Goal: Task Accomplishment & Management: Manage account settings

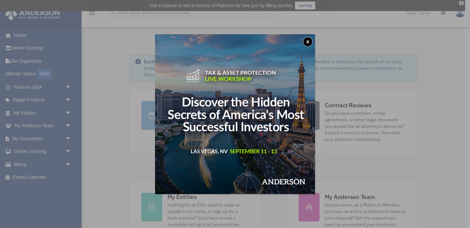
click at [307, 41] on button "x" at bounding box center [308, 42] width 10 height 10
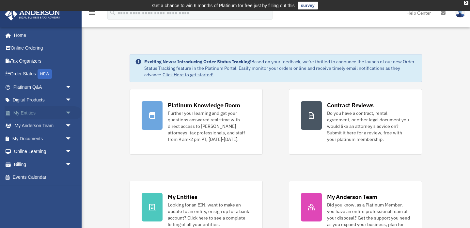
click at [62, 112] on link "My Entities arrow_drop_down" at bounding box center [43, 112] width 77 height 13
click at [70, 116] on span "arrow_drop_down" at bounding box center [71, 112] width 13 height 13
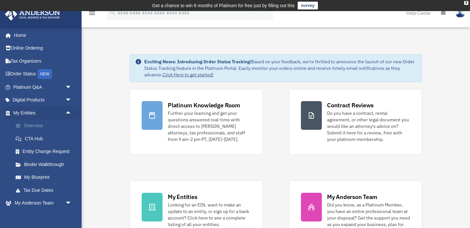
click at [57, 124] on link "Overview" at bounding box center [45, 125] width 72 height 13
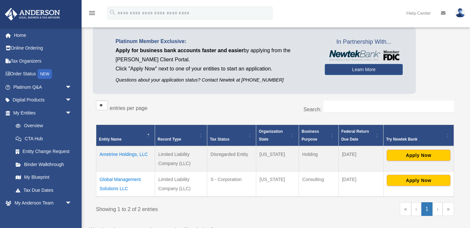
scroll to position [51, 0]
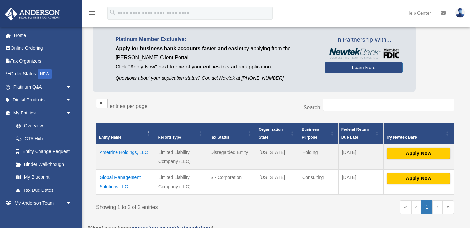
click at [121, 153] on td "Ametrine Holdings, LLC" at bounding box center [125, 156] width 59 height 25
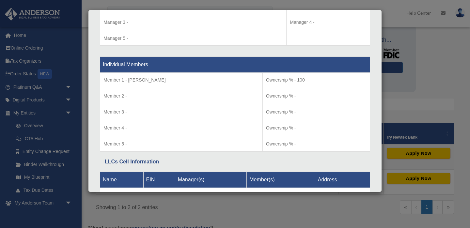
scroll to position [678, 0]
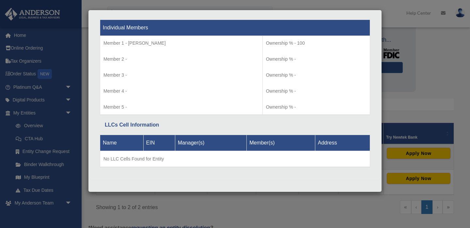
click at [426, 40] on div "Details × Articles Sent Organizational Date" at bounding box center [235, 114] width 470 height 228
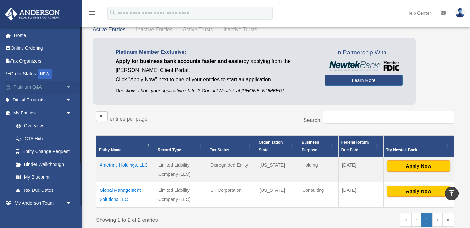
scroll to position [23, 0]
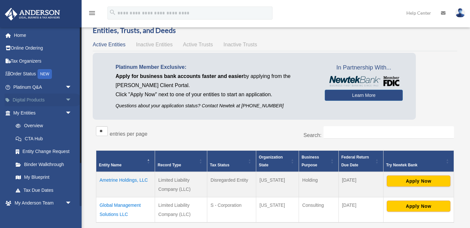
click at [69, 99] on span "arrow_drop_down" at bounding box center [71, 100] width 13 height 13
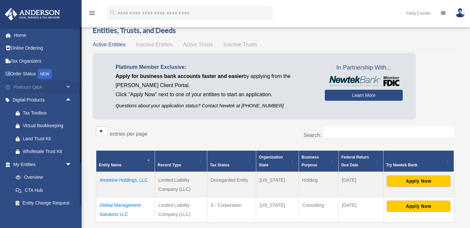
click at [70, 89] on span "arrow_drop_down" at bounding box center [71, 87] width 13 height 13
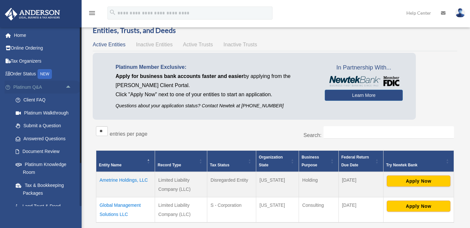
click at [70, 89] on span "arrow_drop_up" at bounding box center [71, 87] width 13 height 13
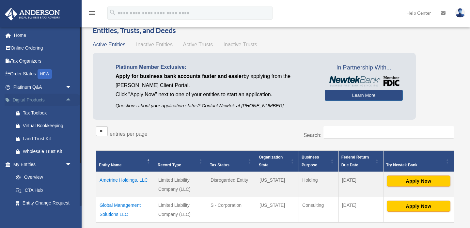
click at [70, 101] on span "arrow_drop_up" at bounding box center [71, 100] width 13 height 13
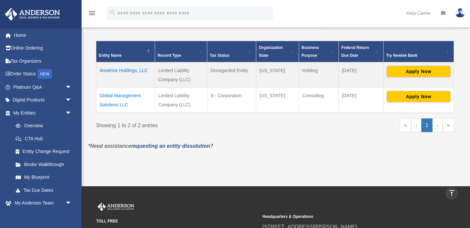
scroll to position [133, 0]
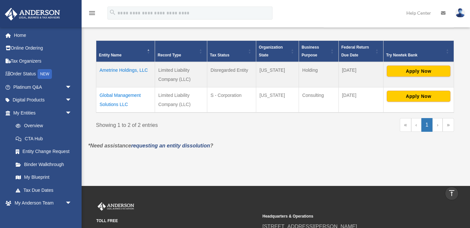
click at [131, 71] on td "Ametrine Holdings, LLC" at bounding box center [125, 74] width 59 height 25
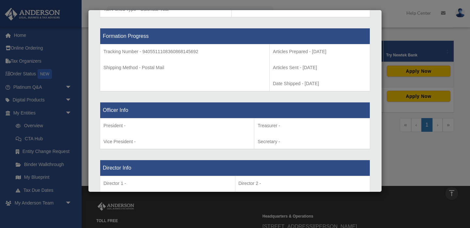
scroll to position [355, 0]
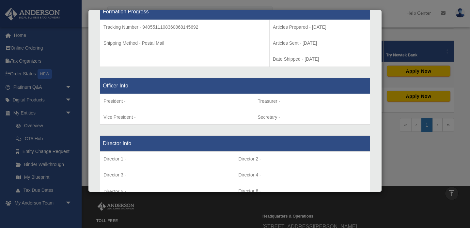
click at [462, 86] on div "Details × Articles Sent Organizational Date" at bounding box center [235, 114] width 470 height 228
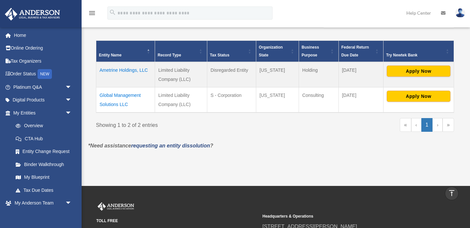
click at [460, 10] on img at bounding box center [460, 12] width 10 height 9
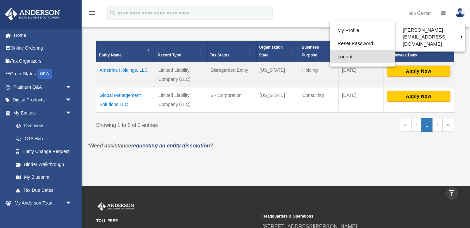
click at [359, 52] on link "Logout" at bounding box center [362, 56] width 65 height 13
